Goal: Task Accomplishment & Management: Manage account settings

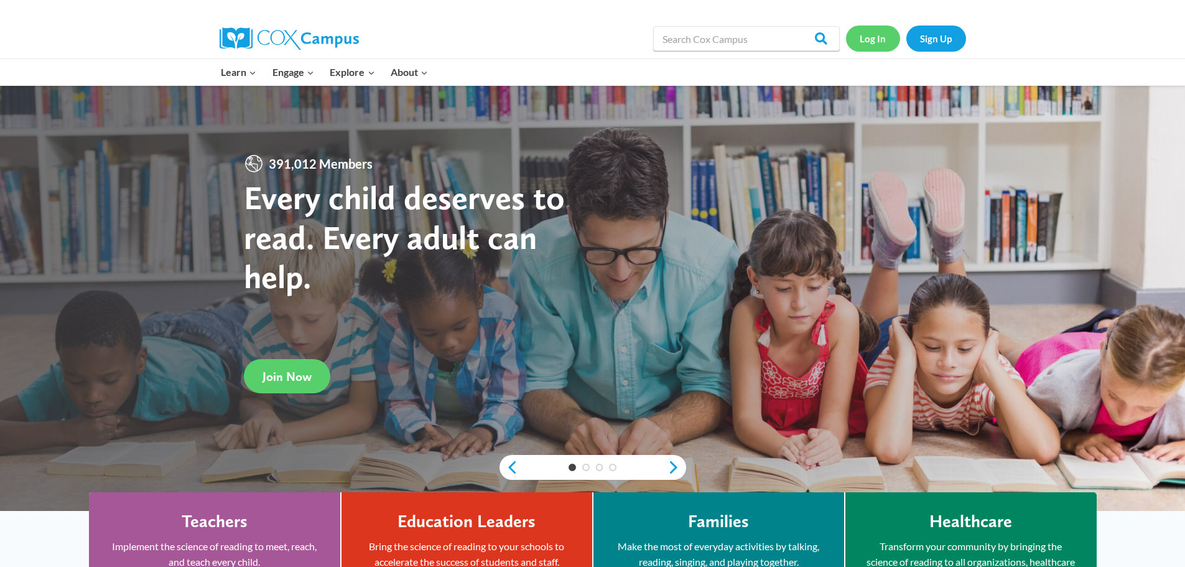
click at [886, 42] on link "Log In" at bounding box center [873, 39] width 54 height 26
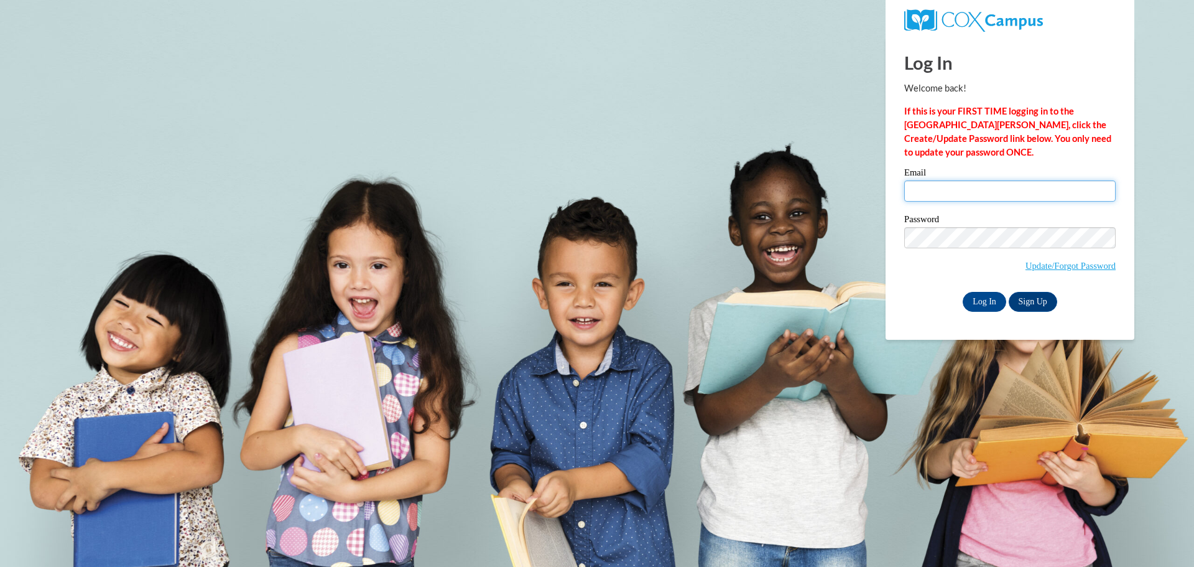
click at [956, 188] on input "Email" at bounding box center [1011, 190] width 212 height 21
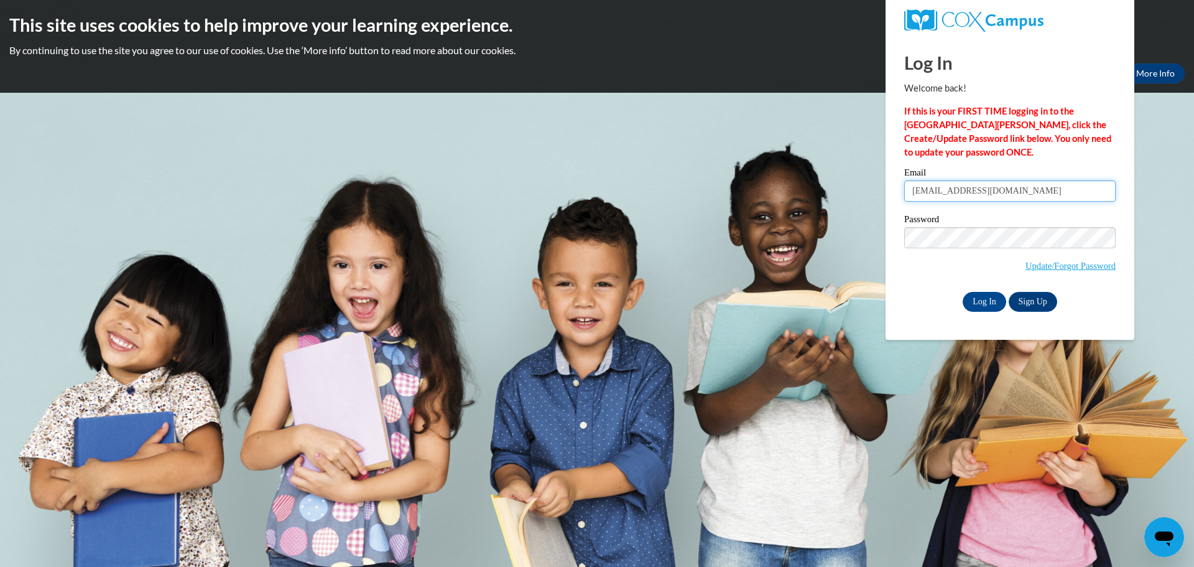
type input "shyde@wbsd-schools.org"
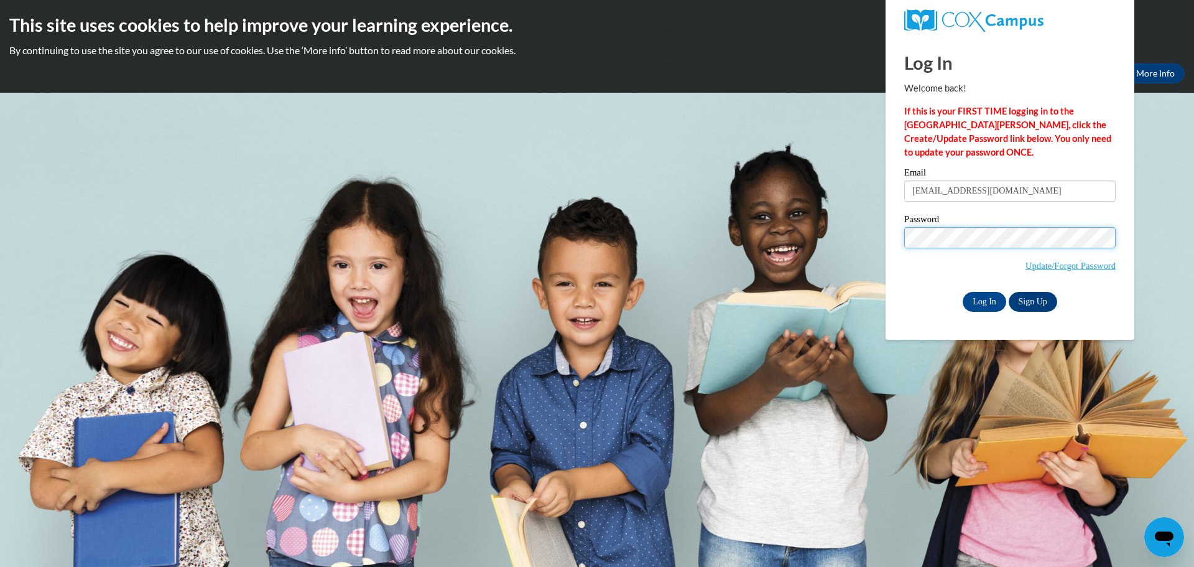
click at [963, 292] on input "Log In" at bounding box center [985, 302] width 44 height 20
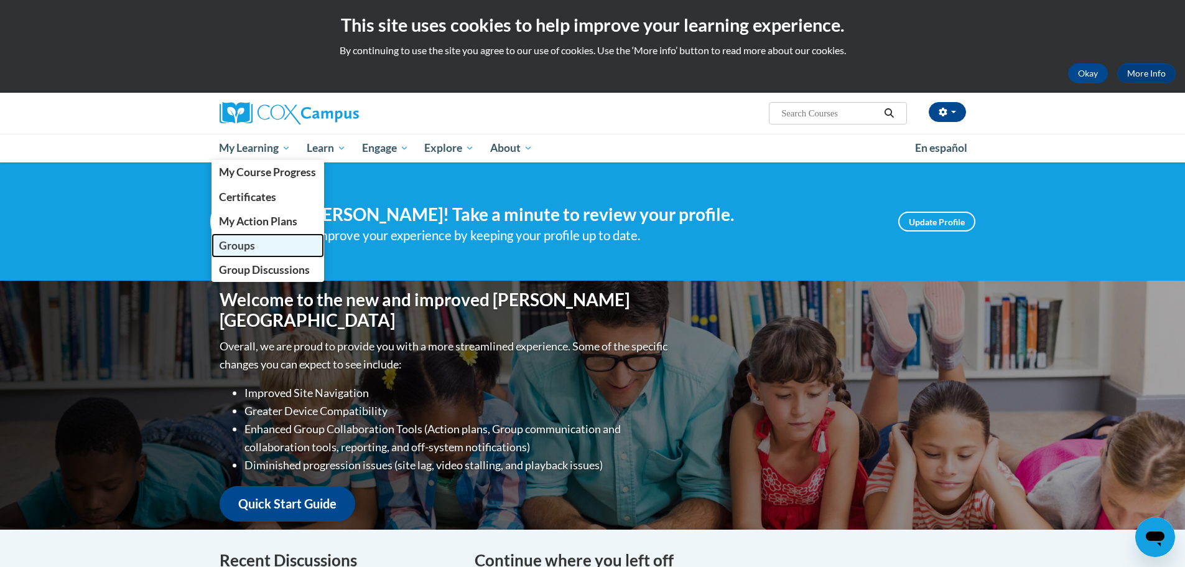
click at [251, 243] on span "Groups" at bounding box center [237, 245] width 36 height 13
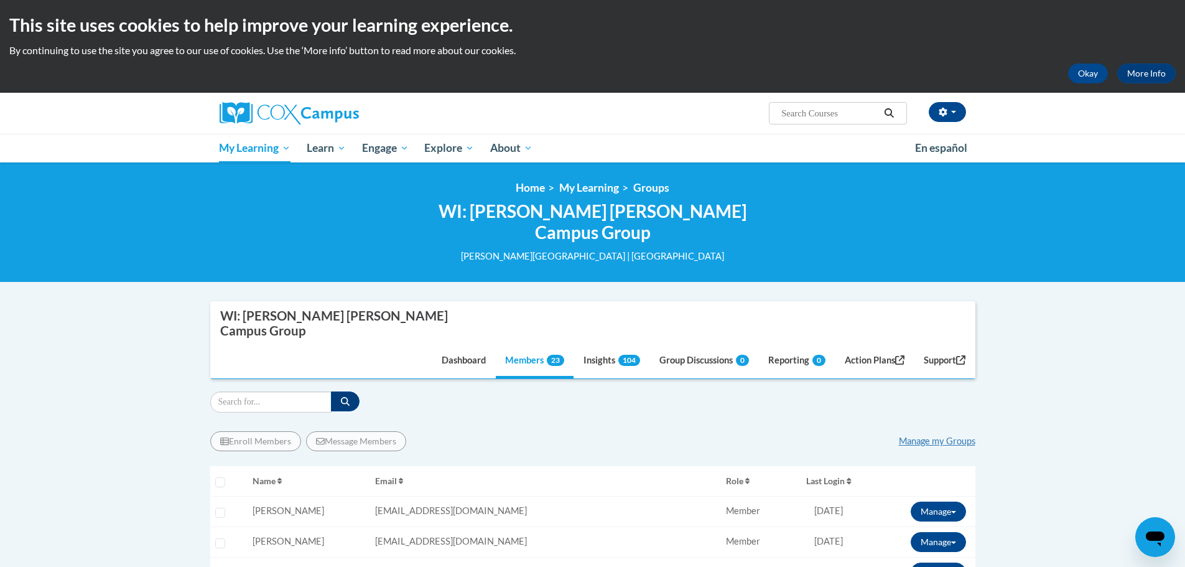
scroll to position [187, 0]
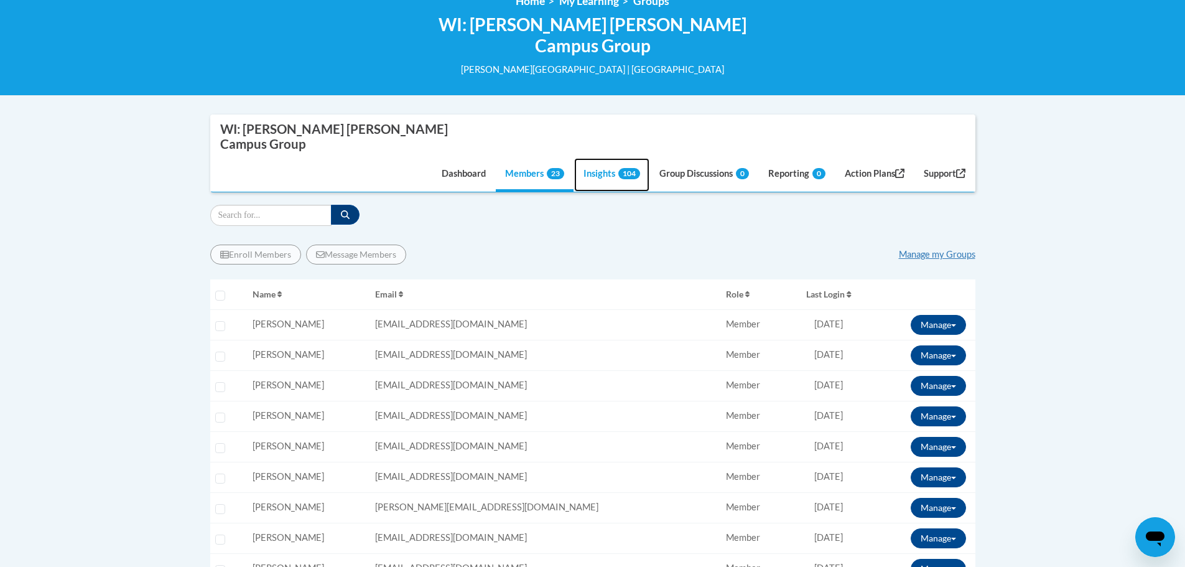
click at [595, 158] on link "Insights 104" at bounding box center [611, 175] width 75 height 34
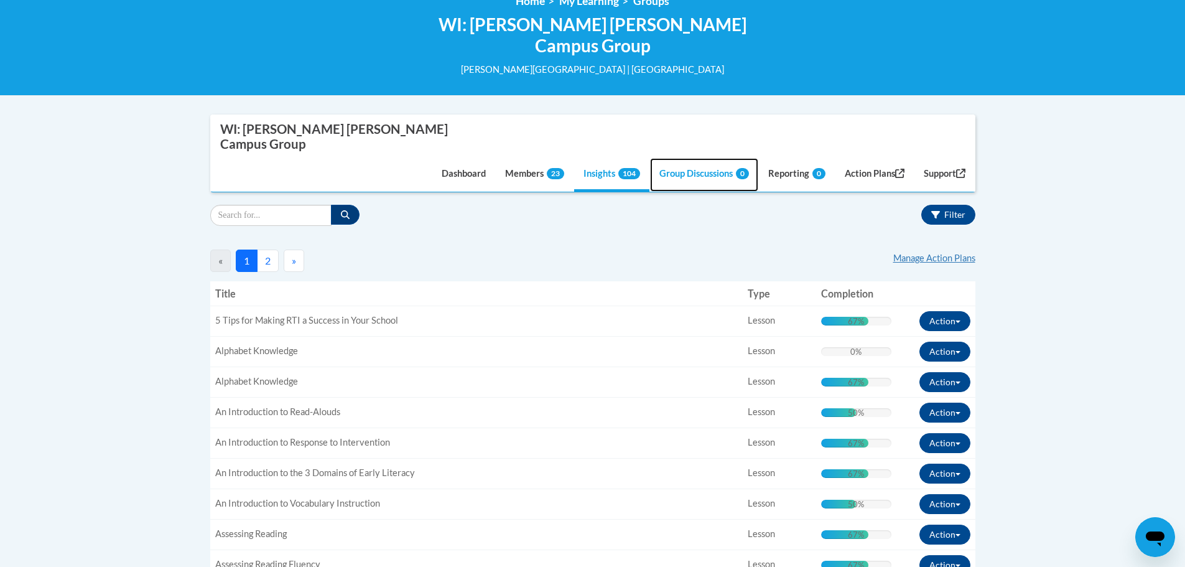
click at [663, 158] on link "Group Discussions 0" at bounding box center [704, 175] width 108 height 34
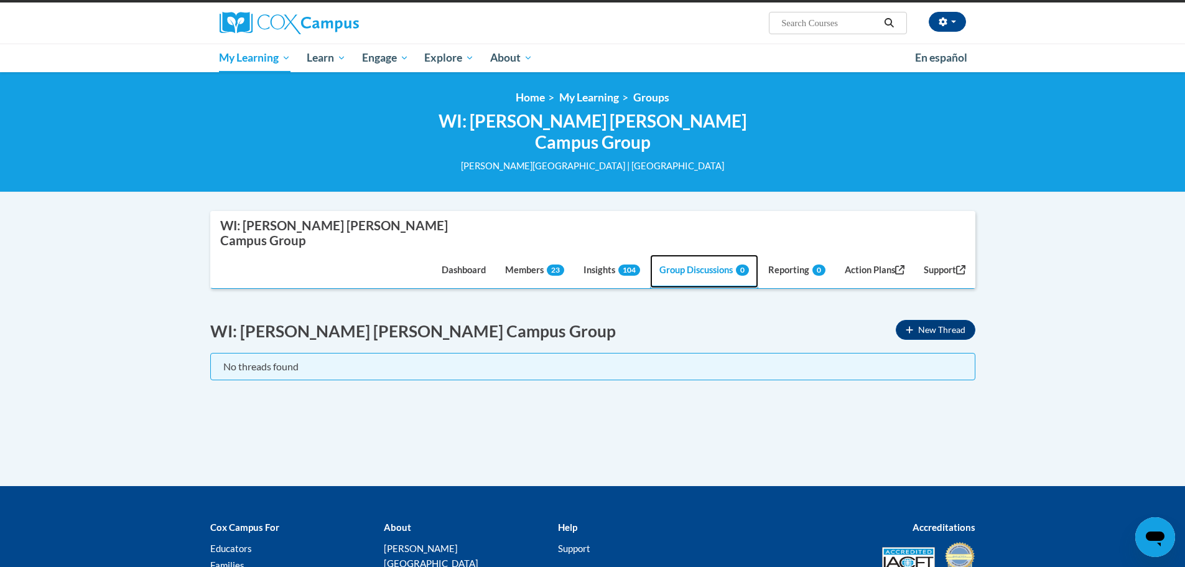
scroll to position [150, 0]
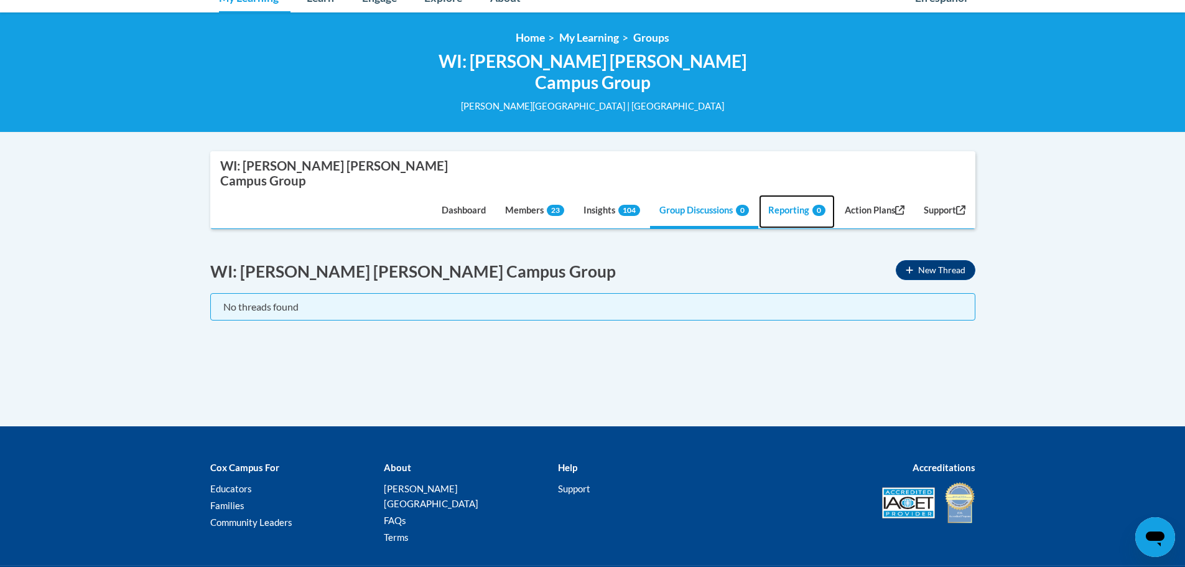
click at [781, 195] on link "Reporting 0" at bounding box center [797, 212] width 76 height 34
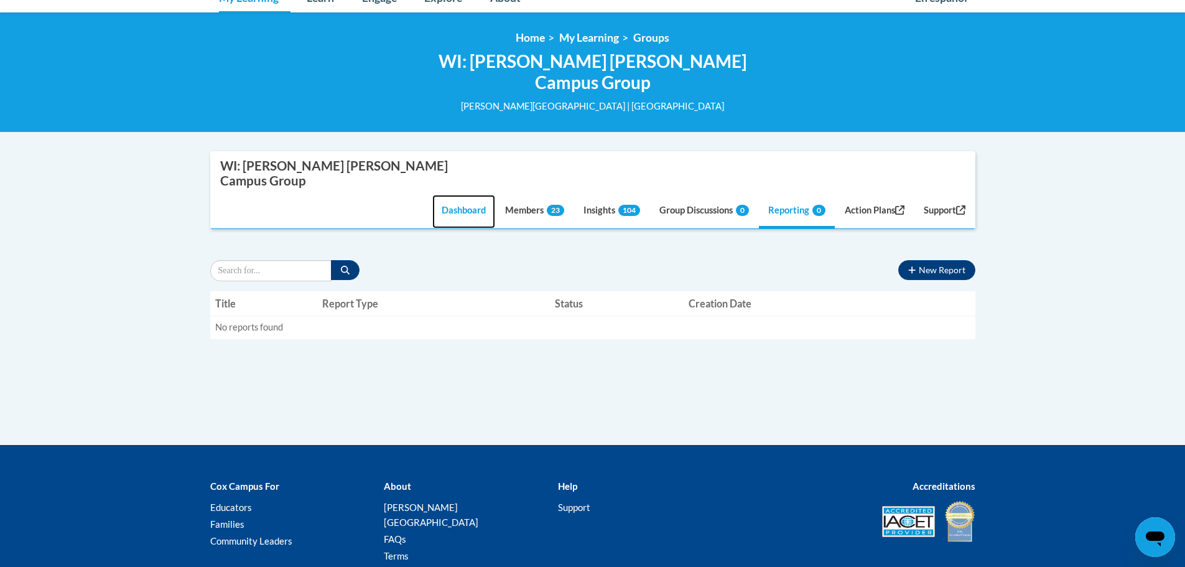
click at [455, 195] on link "Dashboard" at bounding box center [463, 212] width 63 height 34
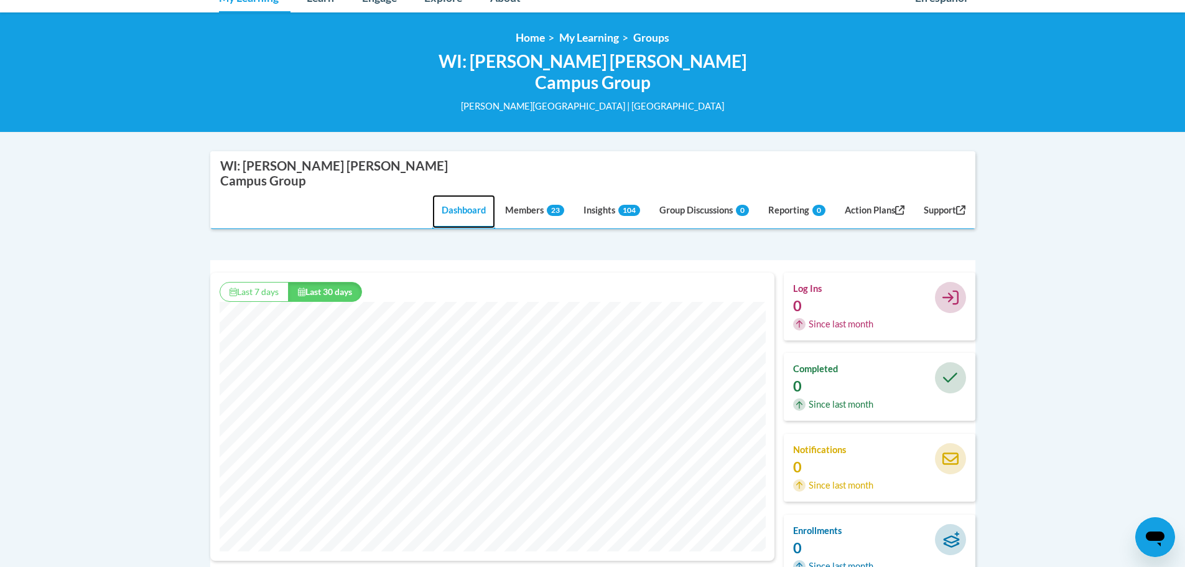
scroll to position [319, 564]
click at [328, 282] on button "Last 30 days" at bounding box center [325, 292] width 74 height 20
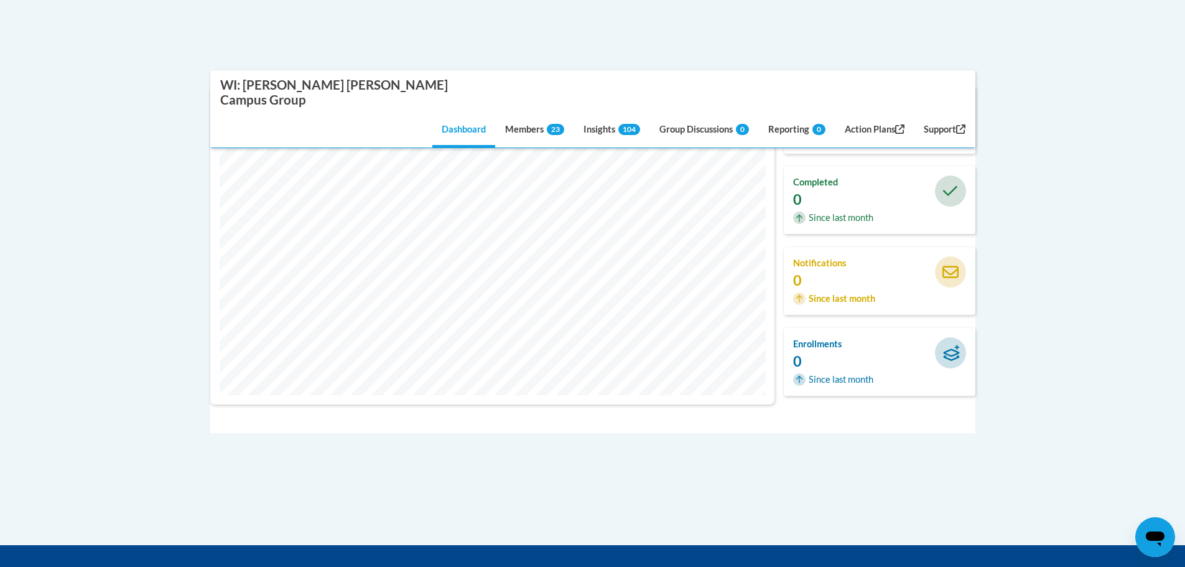
scroll to position [0, 0]
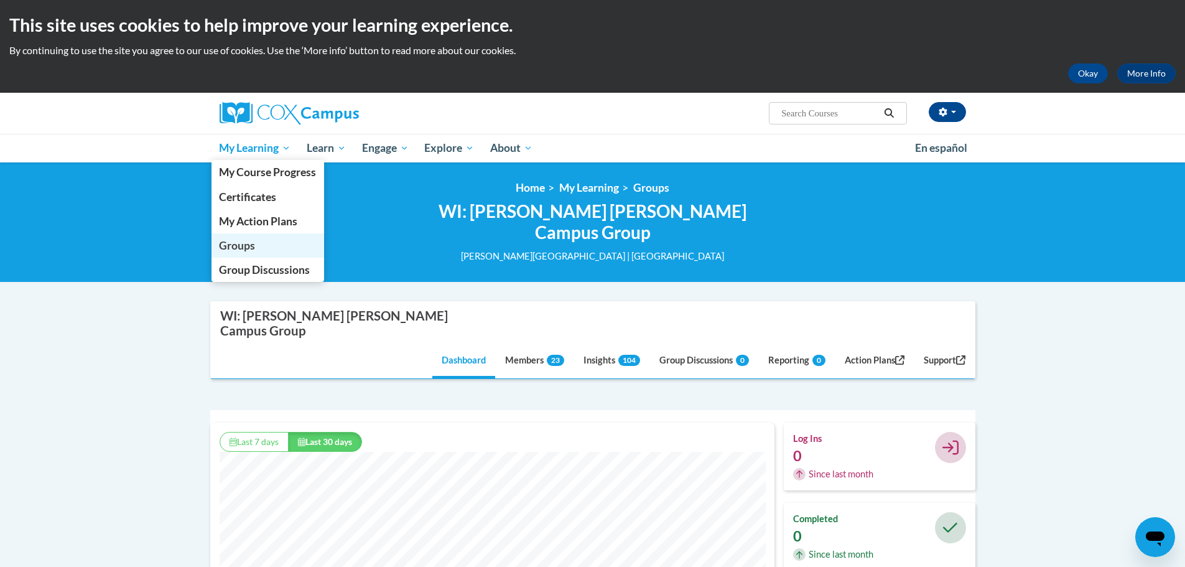
click at [243, 240] on span "Groups" at bounding box center [237, 245] width 36 height 13
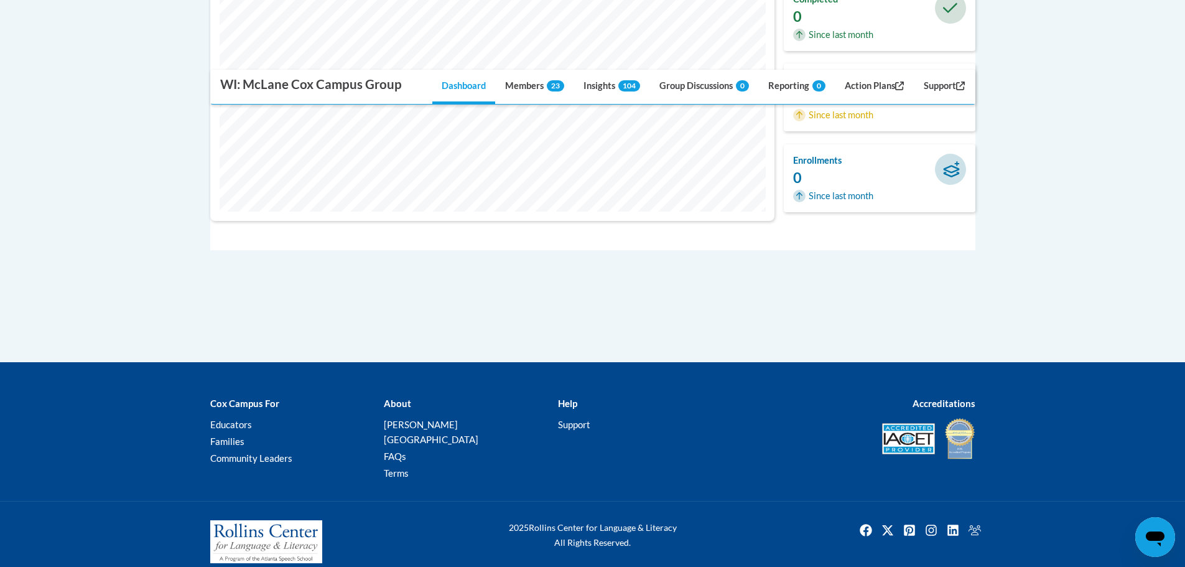
scroll to position [83, 0]
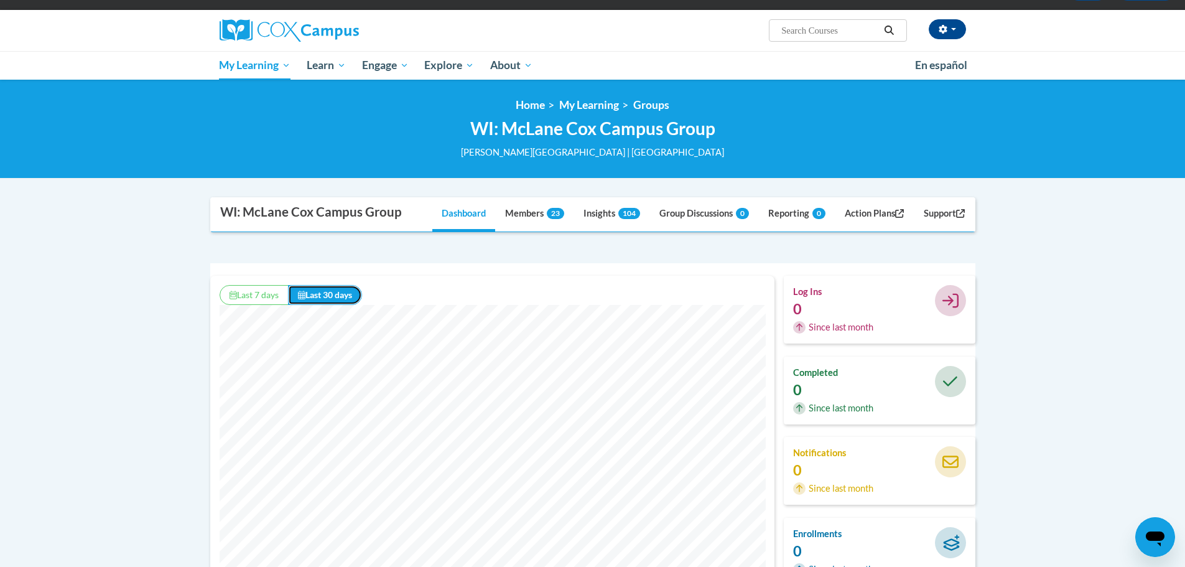
click at [350, 294] on button "Last 30 days" at bounding box center [325, 295] width 74 height 20
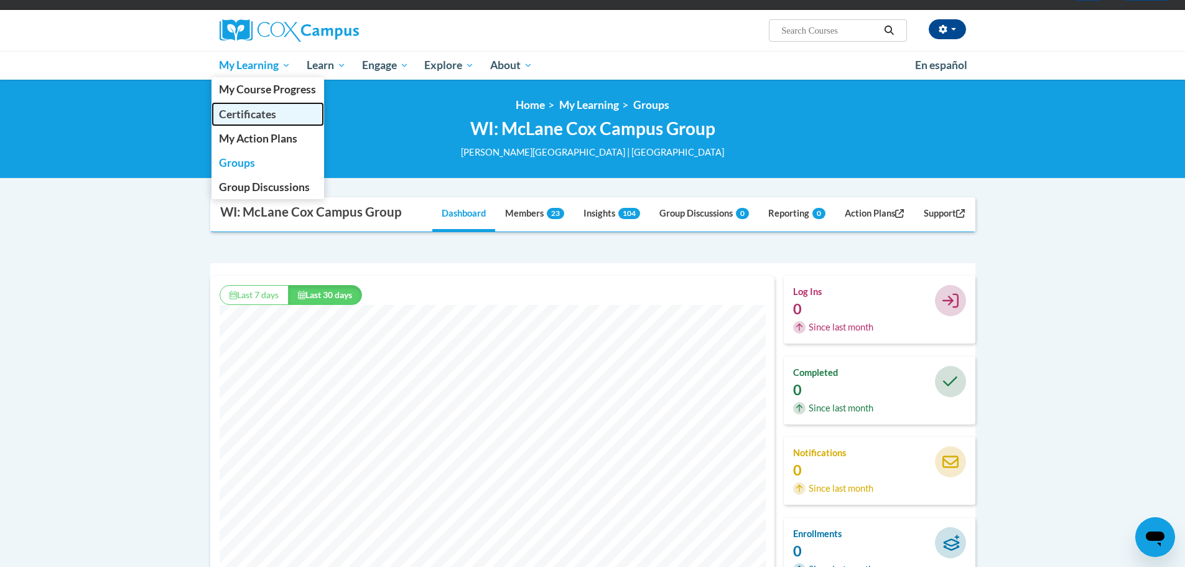
click at [256, 118] on span "Certificates" at bounding box center [247, 114] width 57 height 13
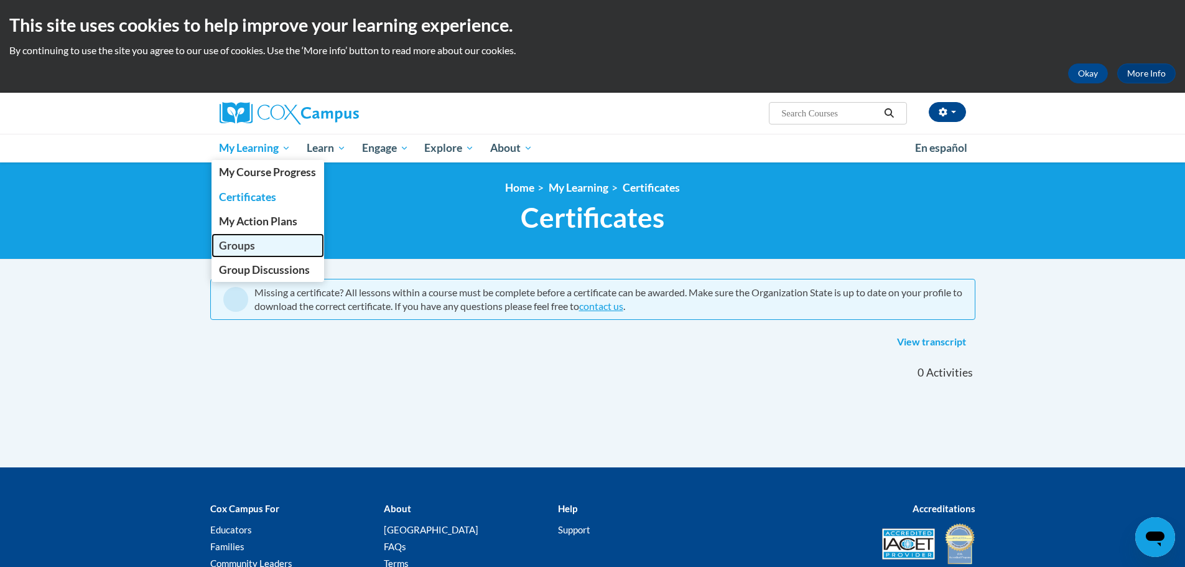
click at [253, 249] on span "Groups" at bounding box center [237, 245] width 36 height 13
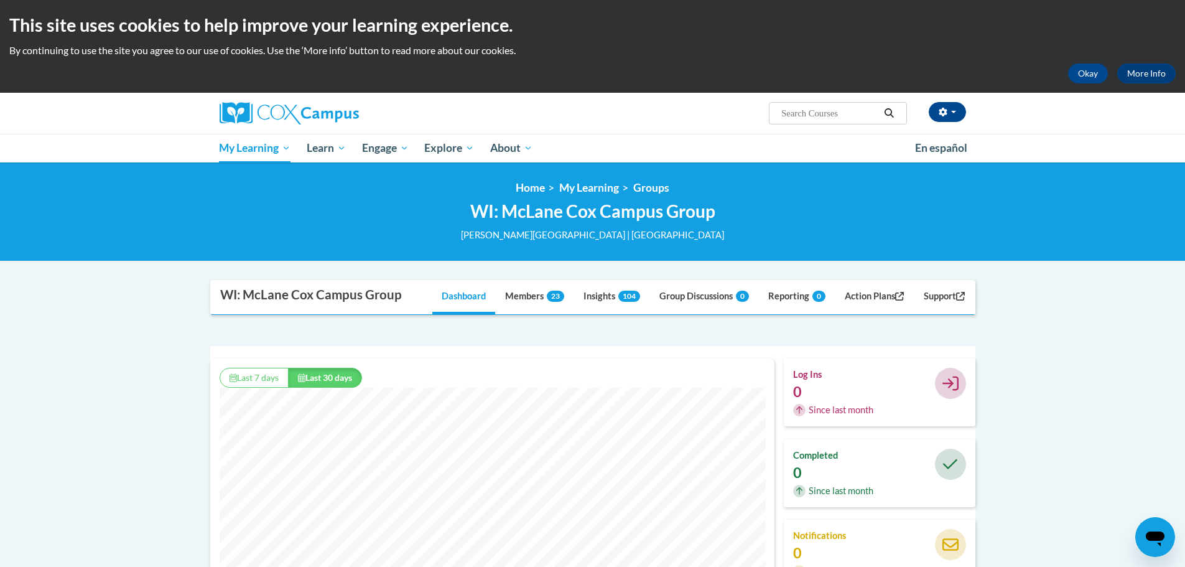
scroll to position [187, 0]
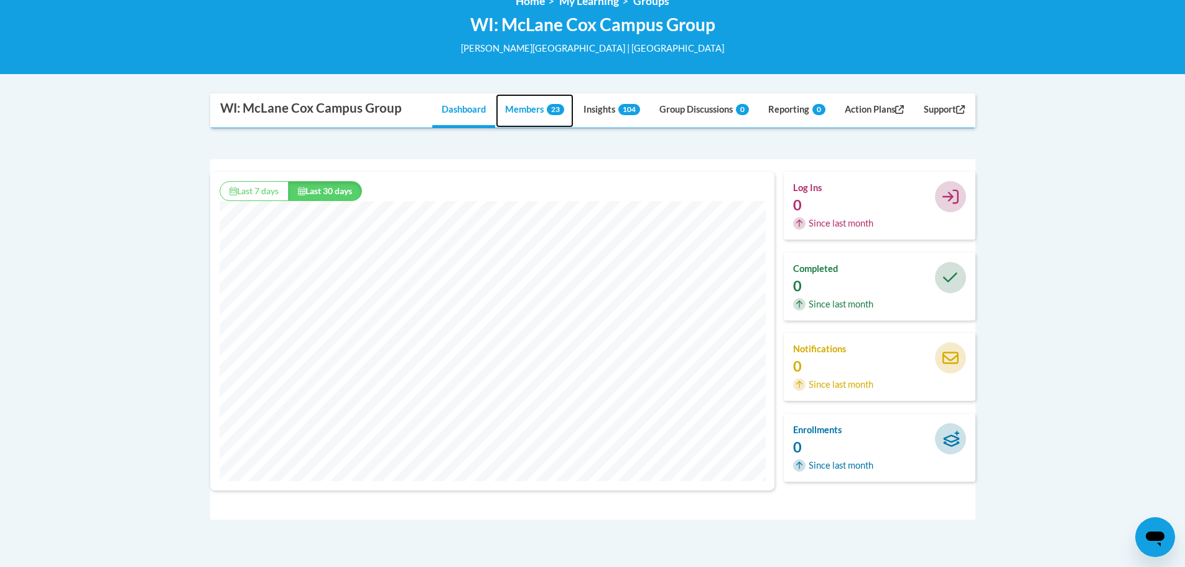
click at [533, 107] on link "Members 23" at bounding box center [535, 111] width 78 height 34
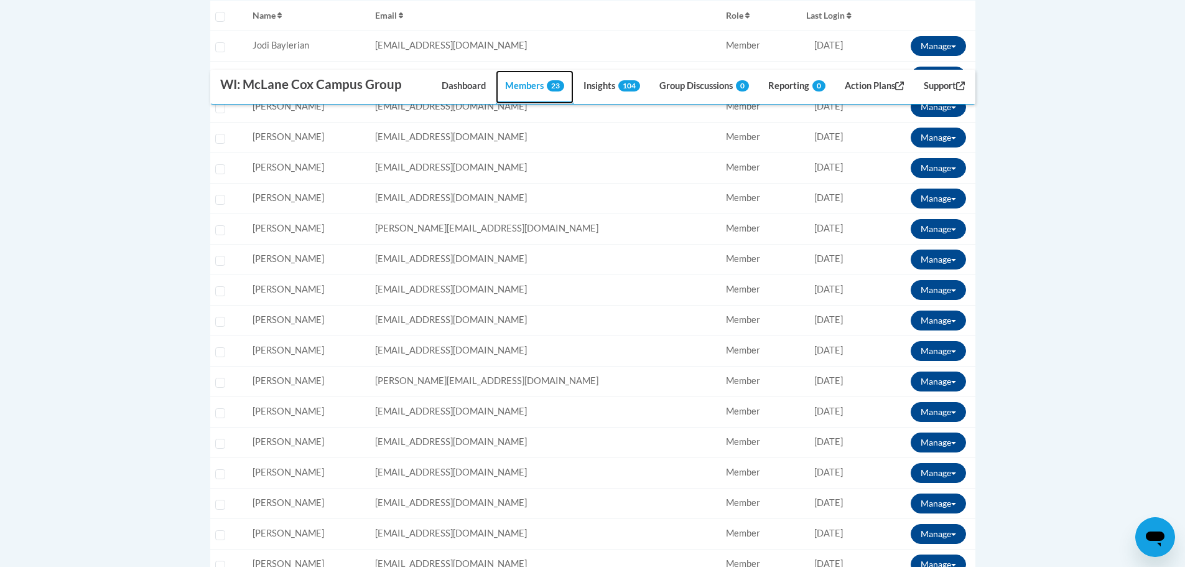
scroll to position [28, 0]
